Goal: Check status: Check status

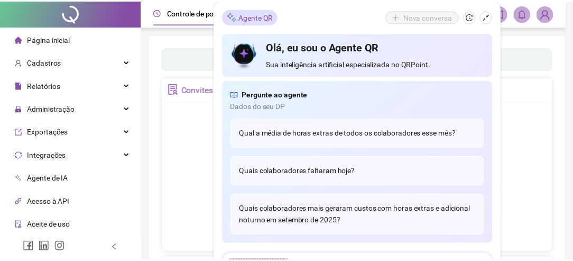
scroll to position [5, 0]
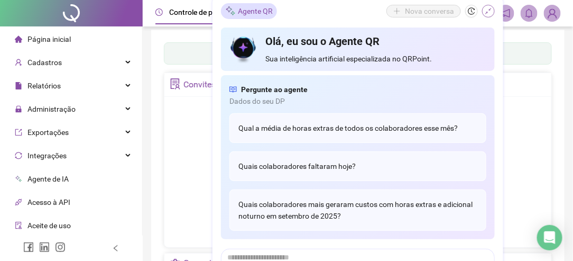
click at [490, 8] on icon "shrink" at bounding box center [488, 10] width 7 height 7
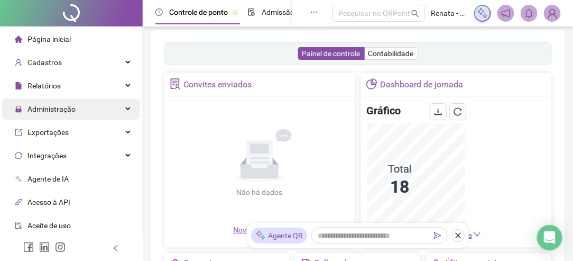
click at [69, 109] on span "Administração" at bounding box center [51, 109] width 48 height 8
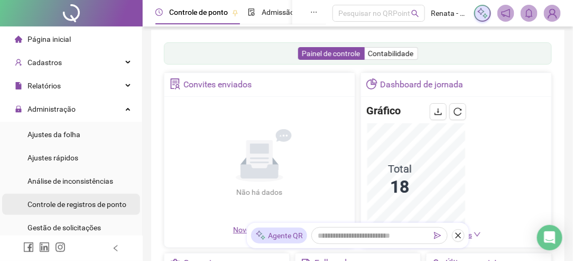
click at [78, 202] on span "Controle de registros de ponto" at bounding box center [76, 204] width 99 height 8
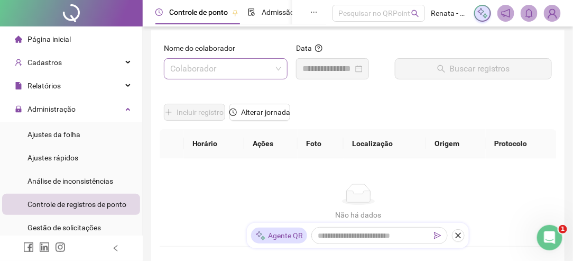
click at [229, 73] on input "search" at bounding box center [221, 69] width 102 height 20
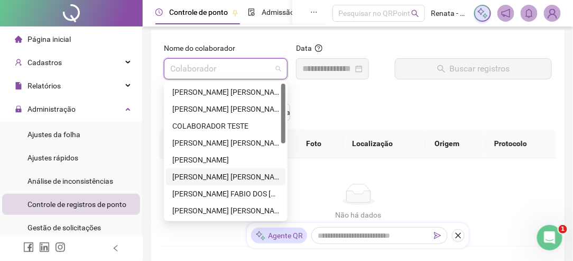
click at [228, 176] on div "[PERSON_NAME] [PERSON_NAME]" at bounding box center [225, 177] width 107 height 12
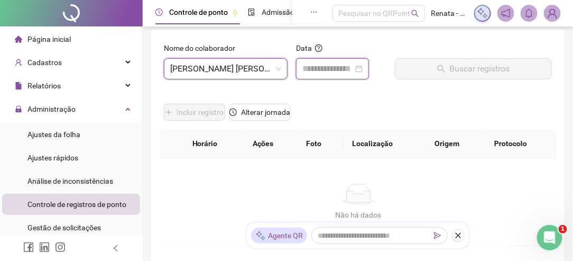
click at [324, 66] on input at bounding box center [327, 68] width 51 height 13
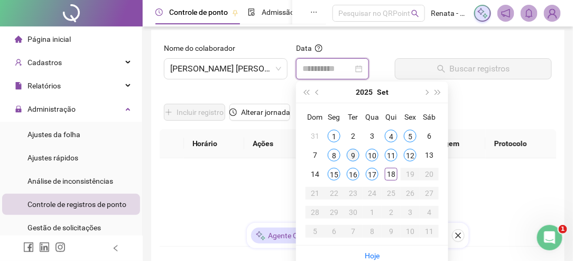
type input "**********"
click at [353, 157] on div "9" at bounding box center [353, 155] width 13 height 13
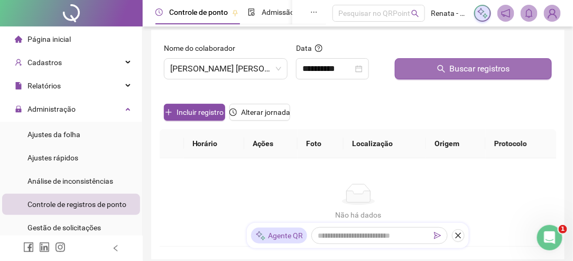
click at [447, 74] on button "Buscar registros" at bounding box center [473, 68] width 157 height 21
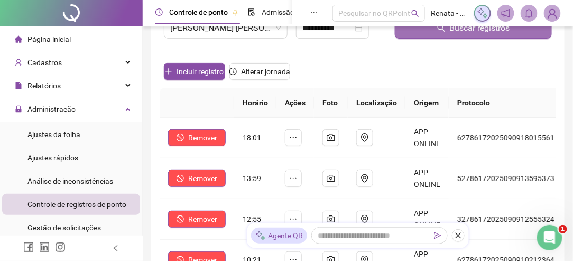
scroll to position [111, 0]
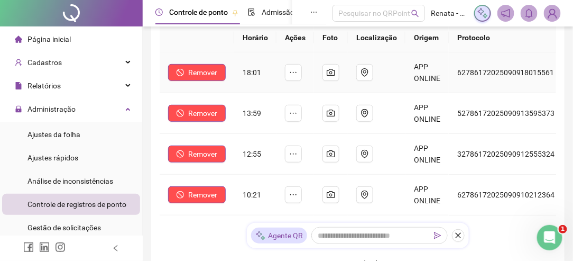
drag, startPoint x: 300, startPoint y: 59, endPoint x: 187, endPoint y: 45, distance: 113.5
click at [188, 45] on th at bounding box center [197, 37] width 75 height 29
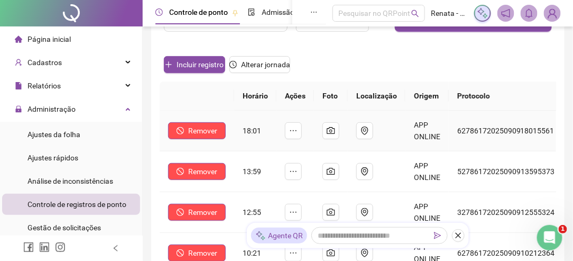
scroll to position [0, 0]
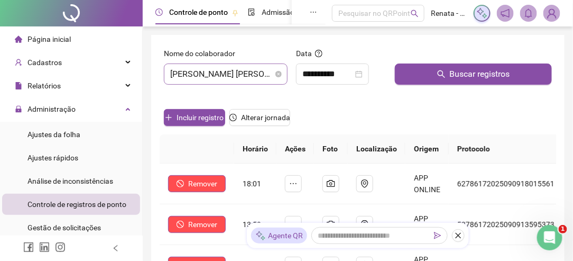
click at [258, 71] on span "[PERSON_NAME] [PERSON_NAME]" at bounding box center [225, 74] width 111 height 20
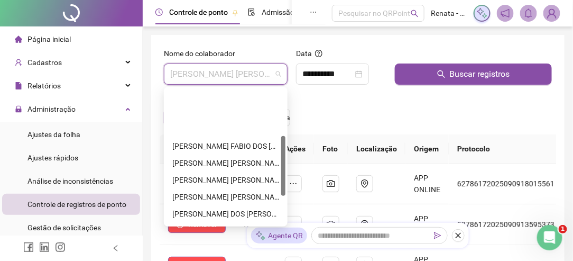
scroll to position [159, 0]
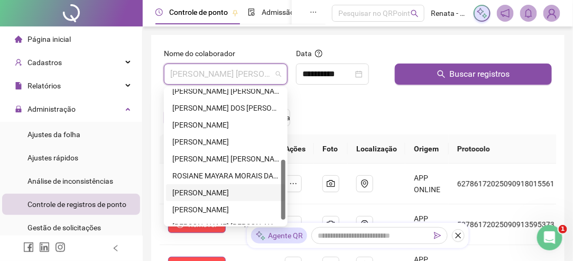
click at [225, 191] on div "[PERSON_NAME]" at bounding box center [225, 193] width 107 height 12
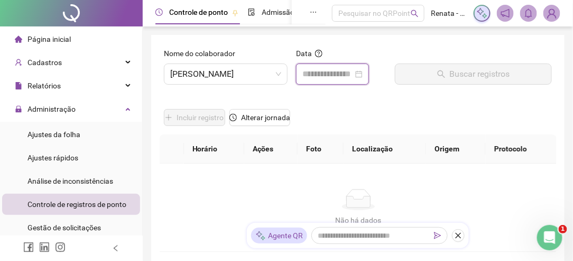
click at [335, 74] on input at bounding box center [327, 74] width 51 height 13
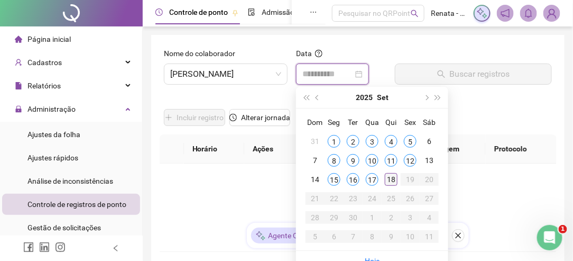
type input "**********"
click at [391, 177] on div "18" at bounding box center [391, 179] width 13 height 13
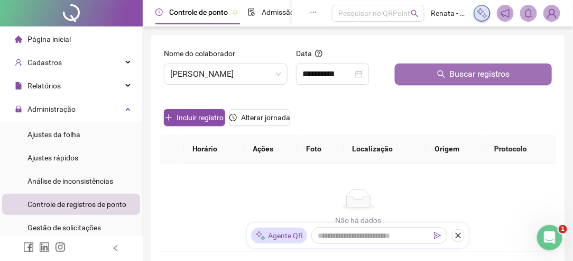
click at [443, 74] on icon "search" at bounding box center [441, 73] width 7 height 7
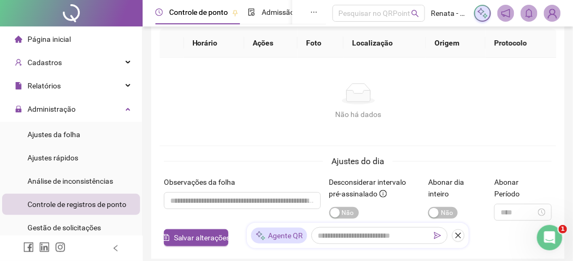
scroll to position [0, 0]
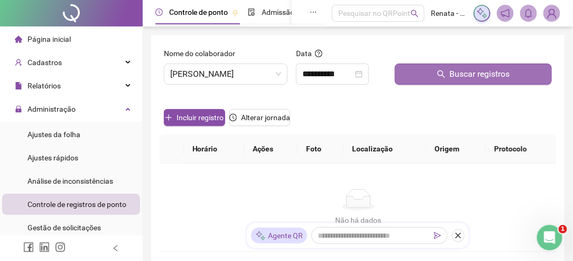
click at [446, 76] on button "Buscar registros" at bounding box center [473, 73] width 157 height 21
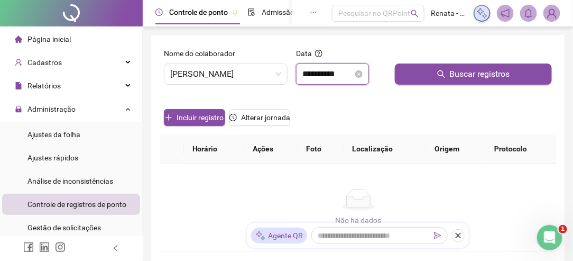
click at [351, 75] on input "**********" at bounding box center [327, 74] width 51 height 13
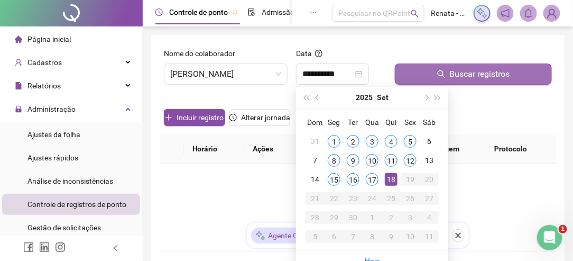
click at [456, 71] on span "Buscar registros" at bounding box center [480, 74] width 60 height 13
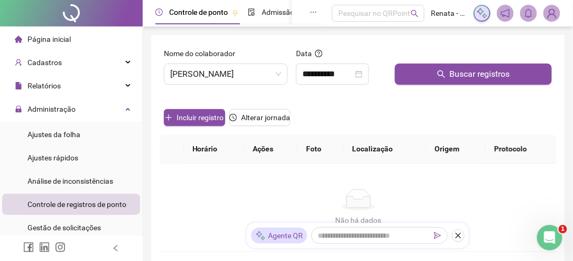
click at [395, 181] on div "Não há dados Não há dados" at bounding box center [358, 207] width 397 height 88
click at [250, 75] on span "[PERSON_NAME]" at bounding box center [225, 74] width 111 height 20
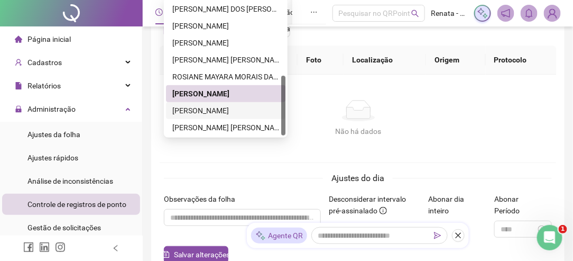
scroll to position [106, 0]
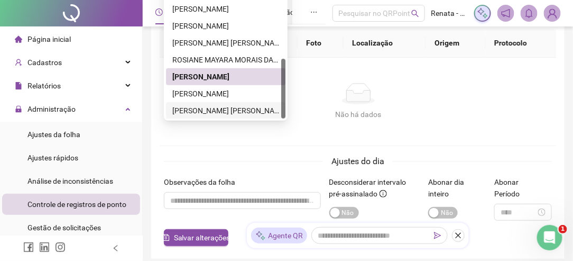
click at [222, 109] on div "[PERSON_NAME] [PERSON_NAME]" at bounding box center [225, 111] width 107 height 12
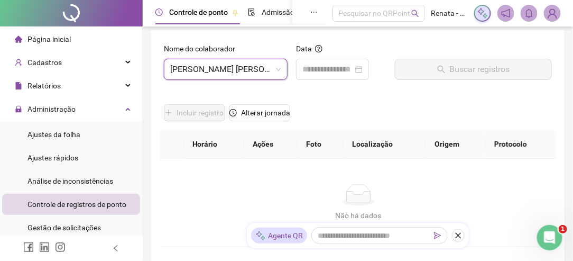
scroll to position [0, 0]
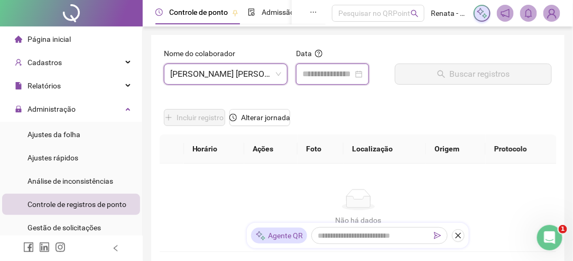
click at [353, 74] on input at bounding box center [327, 74] width 51 height 13
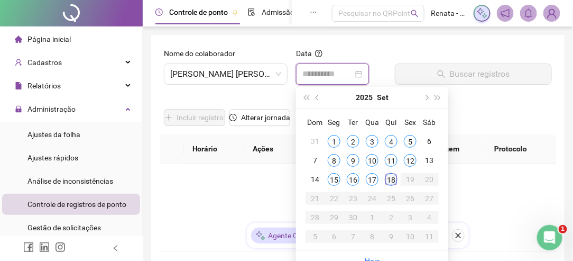
type input "**********"
click at [393, 178] on div "18" at bounding box center [391, 179] width 13 height 13
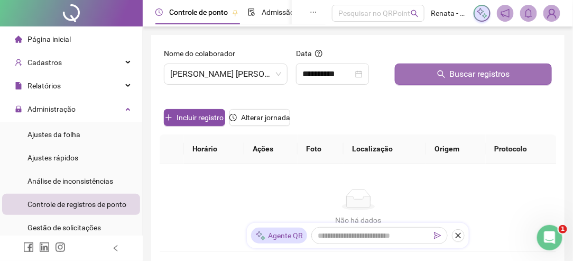
click at [452, 73] on span "Buscar registros" at bounding box center [480, 74] width 60 height 13
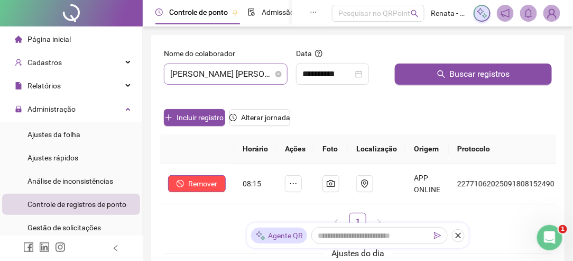
drag, startPoint x: 205, startPoint y: 71, endPoint x: 214, endPoint y: 76, distance: 9.9
click at [204, 71] on span "[PERSON_NAME] [PERSON_NAME]" at bounding box center [225, 74] width 111 height 20
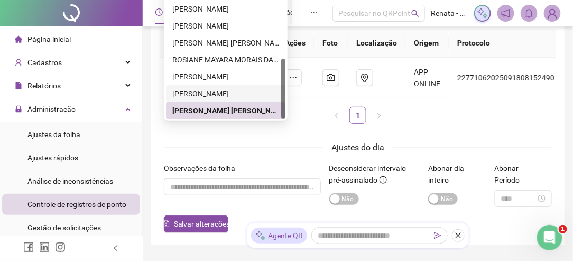
scroll to position [116, 0]
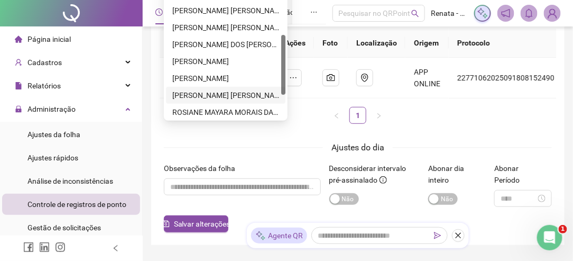
click at [199, 94] on div "[PERSON_NAME] [PERSON_NAME]" at bounding box center [225, 95] width 107 height 12
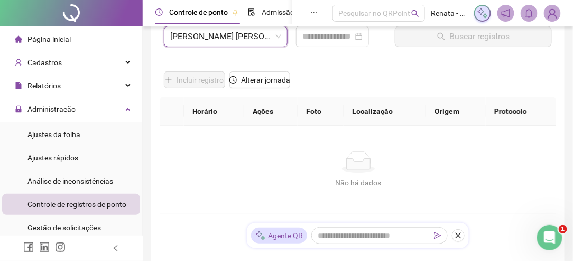
scroll to position [0, 0]
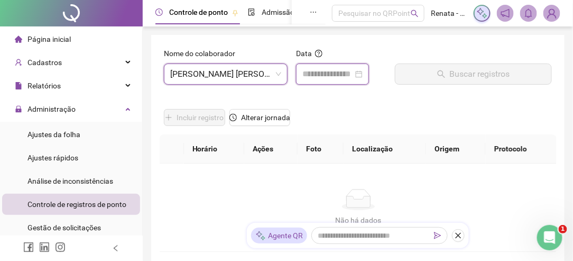
click at [345, 73] on input at bounding box center [327, 74] width 51 height 13
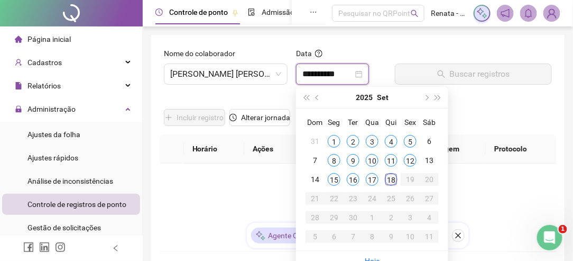
type input "**********"
click at [393, 180] on div "18" at bounding box center [391, 179] width 13 height 13
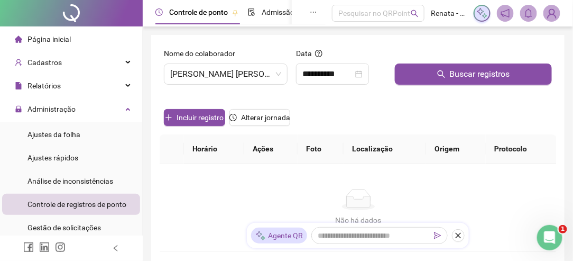
click at [445, 72] on icon "search" at bounding box center [441, 74] width 8 height 8
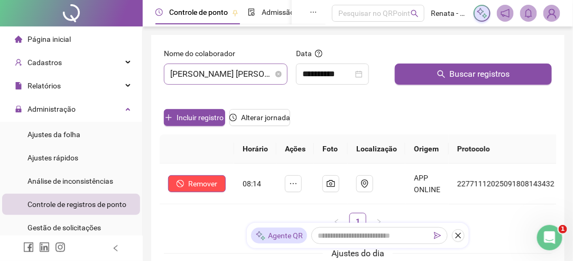
click at [227, 74] on span "[PERSON_NAME] [PERSON_NAME]" at bounding box center [225, 74] width 111 height 20
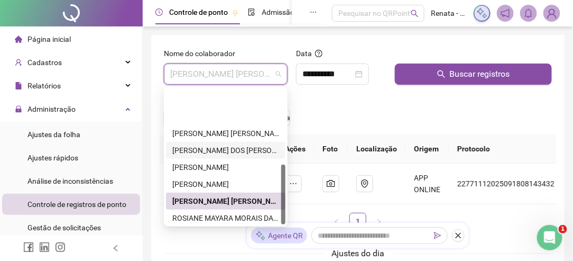
scroll to position [169, 0]
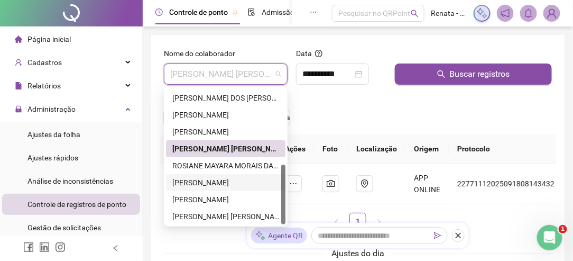
click at [227, 179] on div "[PERSON_NAME]" at bounding box center [225, 183] width 107 height 12
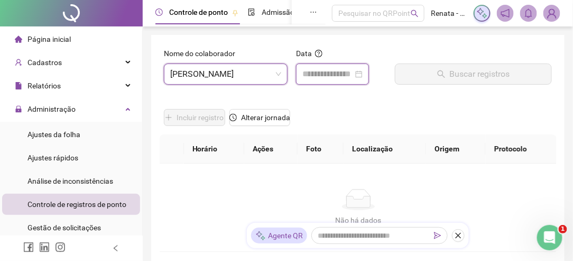
click at [346, 71] on input at bounding box center [327, 74] width 51 height 13
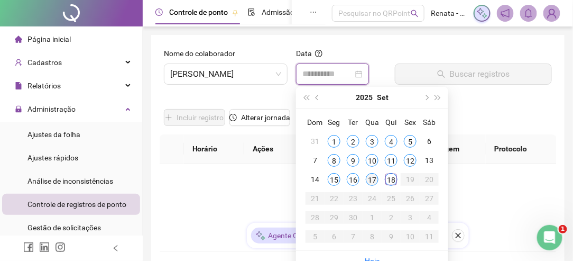
type input "**********"
click at [393, 179] on div "18" at bounding box center [391, 179] width 13 height 13
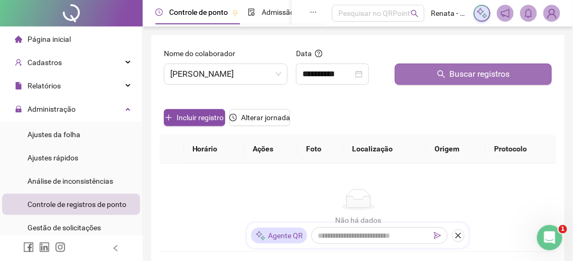
click at [433, 67] on button "Buscar registros" at bounding box center [473, 73] width 157 height 21
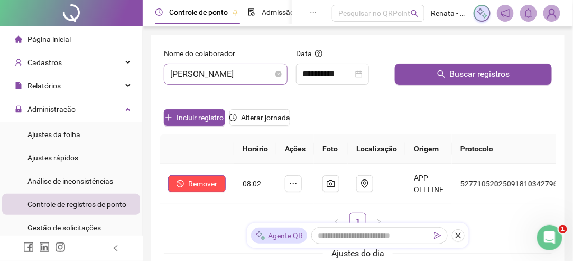
click at [255, 70] on span "[PERSON_NAME]" at bounding box center [225, 74] width 111 height 20
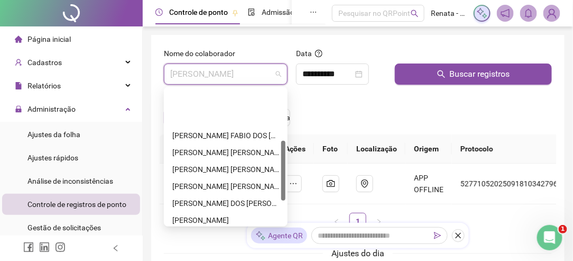
scroll to position [116, 0]
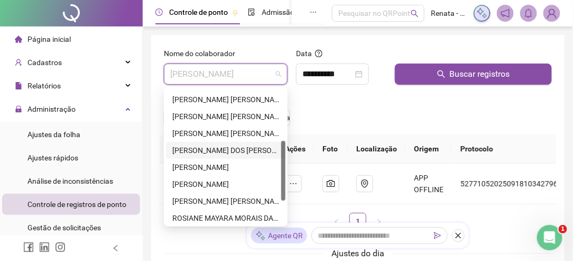
click at [228, 152] on div "[PERSON_NAME] DOS [PERSON_NAME]" at bounding box center [225, 150] width 107 height 12
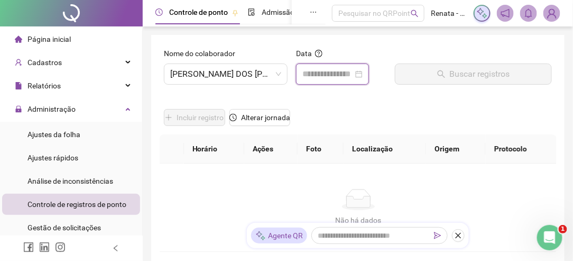
click at [349, 70] on input at bounding box center [327, 74] width 51 height 13
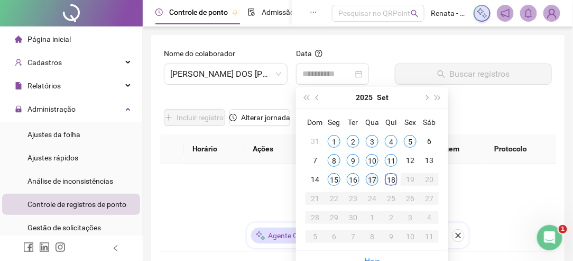
click at [372, 177] on div "17" at bounding box center [372, 179] width 13 height 13
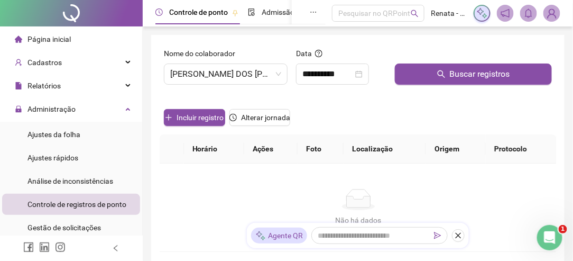
click at [443, 74] on icon "search" at bounding box center [441, 74] width 8 height 8
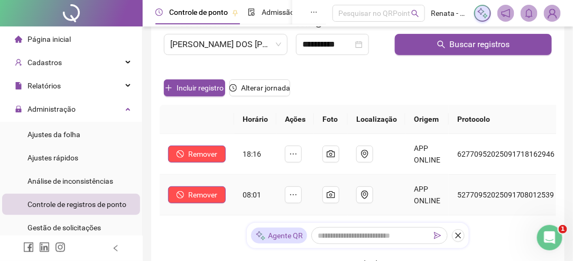
scroll to position [0, 0]
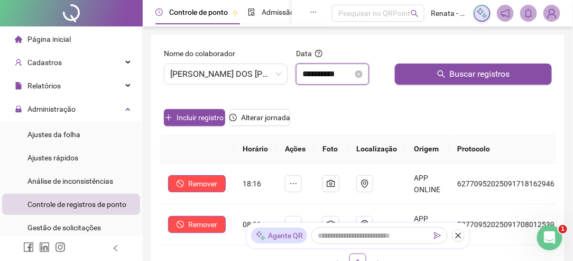
click at [333, 74] on input "**********" at bounding box center [327, 74] width 51 height 13
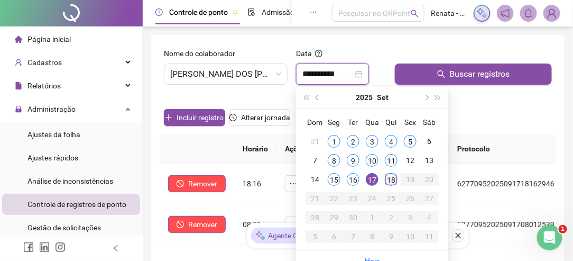
type input "**********"
click at [391, 180] on div "18" at bounding box center [391, 179] width 13 height 13
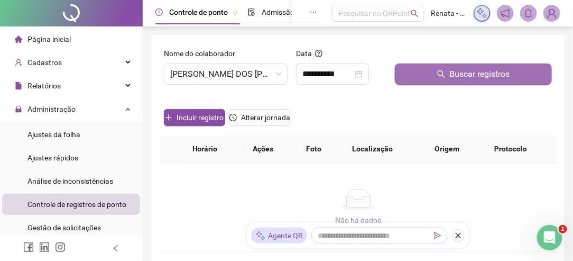
click at [463, 74] on span "Buscar registros" at bounding box center [480, 74] width 60 height 13
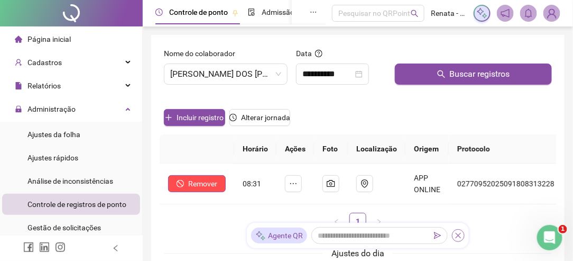
click at [459, 234] on icon "close" at bounding box center [459, 236] width 6 height 6
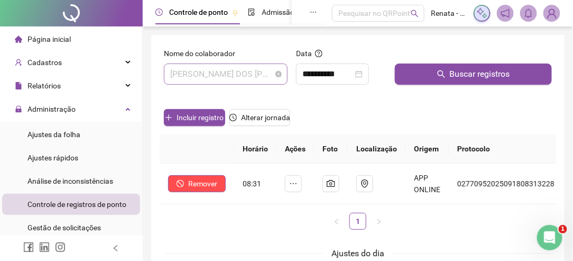
click at [245, 79] on span "[PERSON_NAME] DOS [PERSON_NAME]" at bounding box center [225, 74] width 111 height 20
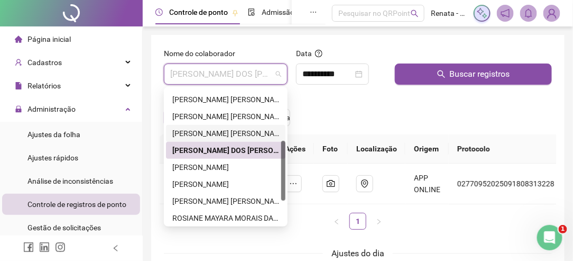
click at [225, 133] on div "[PERSON_NAME] [PERSON_NAME]" at bounding box center [225, 133] width 107 height 12
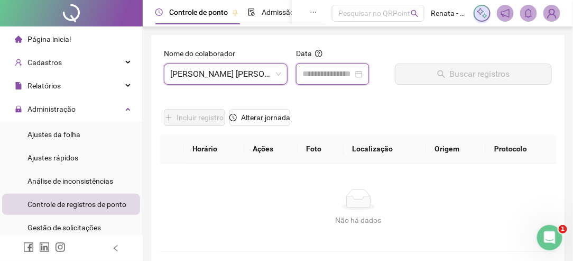
click at [325, 74] on input at bounding box center [327, 74] width 51 height 13
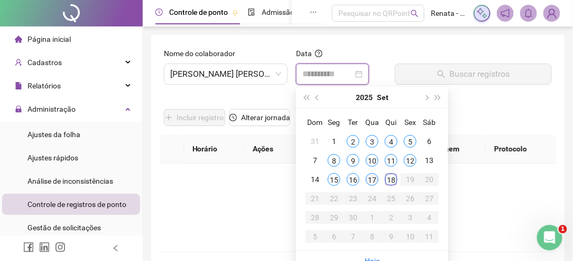
type input "**********"
click at [375, 178] on div "17" at bounding box center [372, 179] width 13 height 13
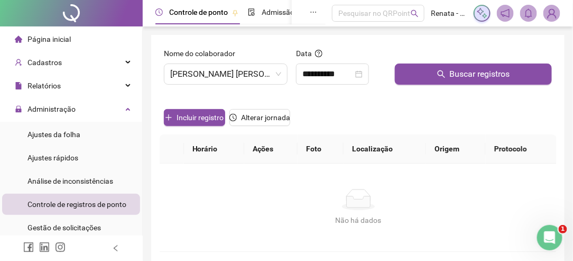
click at [442, 72] on icon "search" at bounding box center [441, 74] width 8 height 8
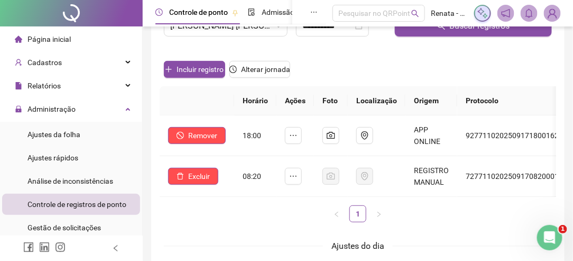
scroll to position [106, 0]
